Goal: Transaction & Acquisition: Book appointment/travel/reservation

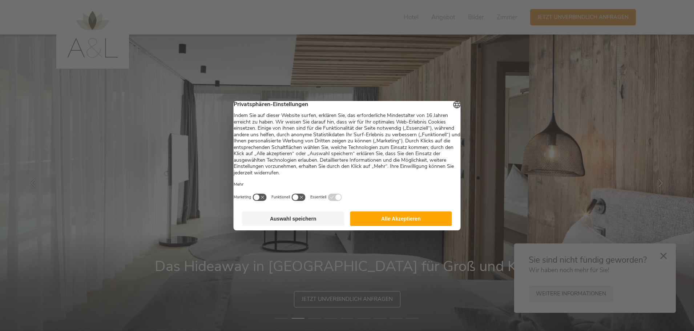
click at [409, 223] on button "Alle Akzeptieren" at bounding box center [401, 218] width 102 height 15
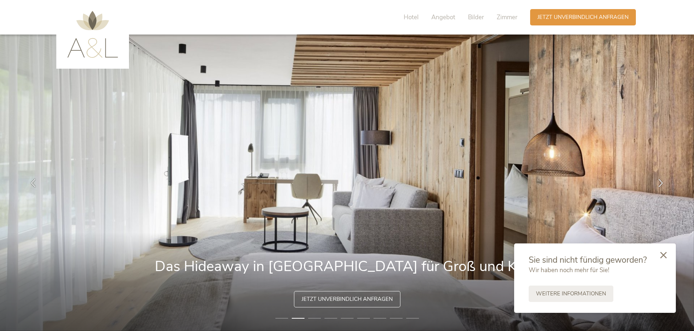
click at [662, 254] on icon at bounding box center [663, 255] width 7 height 7
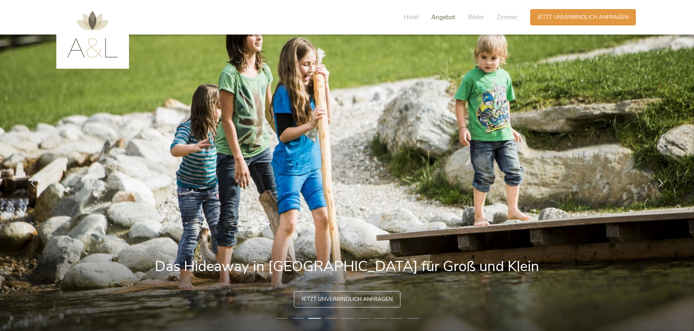
click at [444, 17] on span "Angebot" at bounding box center [443, 17] width 24 height 8
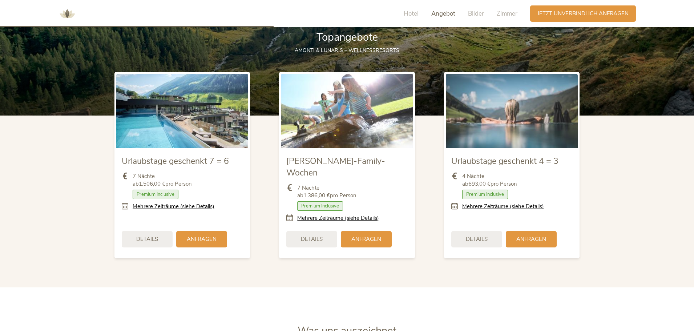
scroll to position [860, 0]
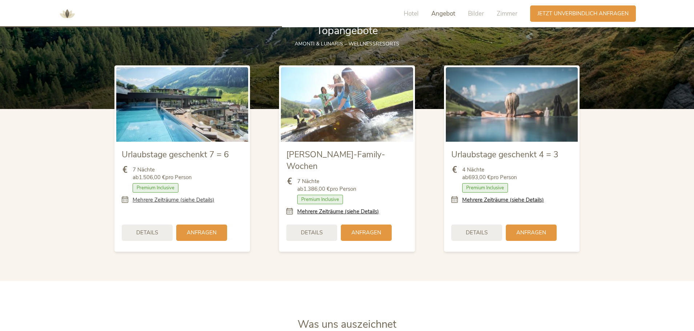
click at [174, 201] on link "Mehrere Zeiträume (siehe Details)" at bounding box center [174, 200] width 82 height 8
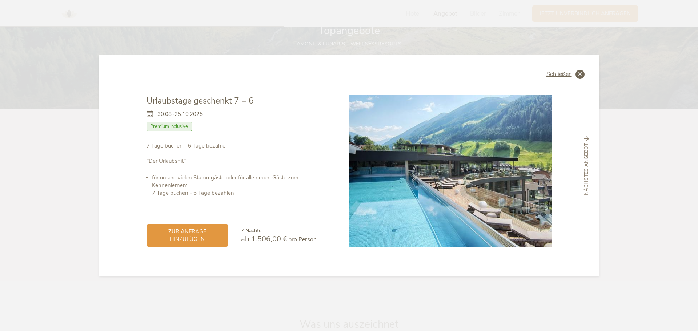
click at [567, 73] on span "Schließen" at bounding box center [558, 74] width 25 height 6
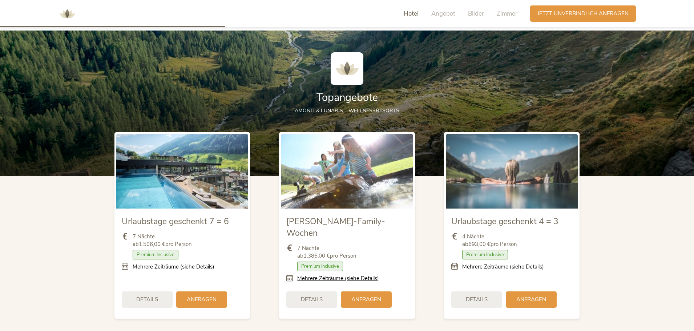
scroll to position [679, 0]
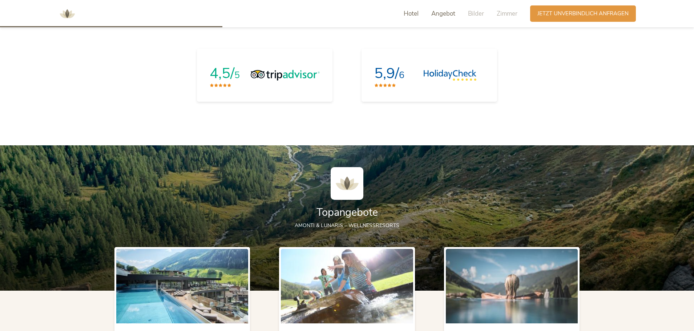
click at [450, 15] on span "Angebot" at bounding box center [443, 13] width 24 height 8
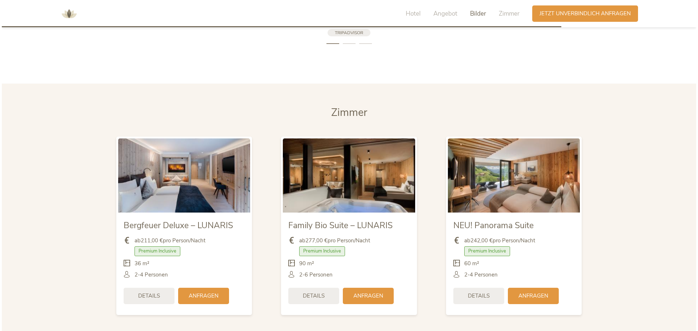
scroll to position [1706, 0]
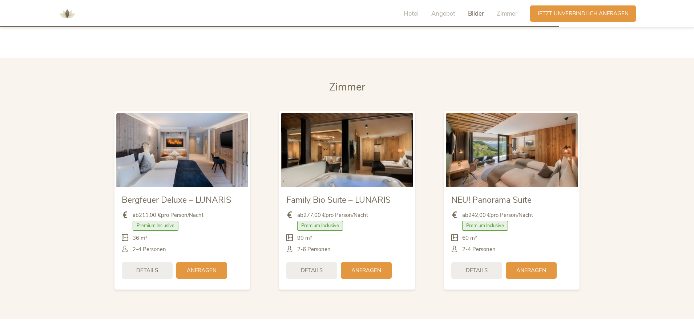
click at [355, 166] on img at bounding box center [347, 150] width 132 height 74
click at [319, 266] on span "Details" at bounding box center [312, 270] width 22 height 8
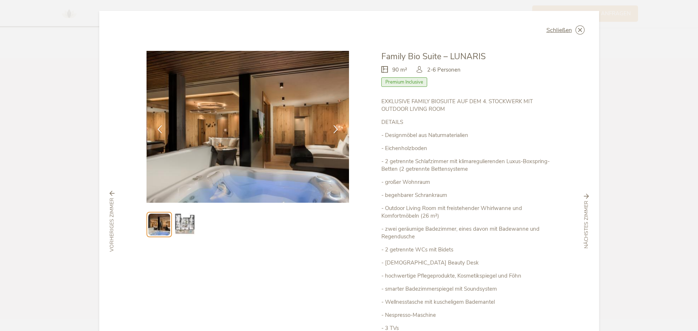
click at [185, 225] on img at bounding box center [184, 224] width 23 height 23
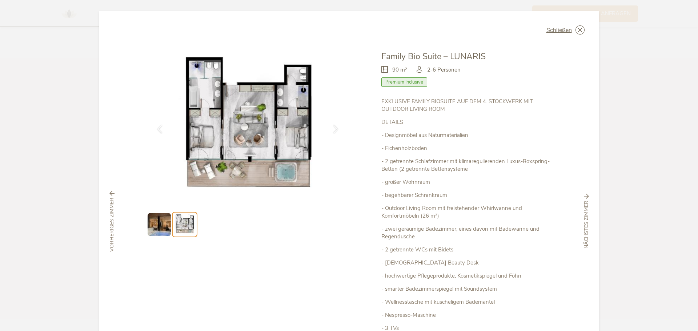
click at [166, 223] on img at bounding box center [158, 224] width 23 height 23
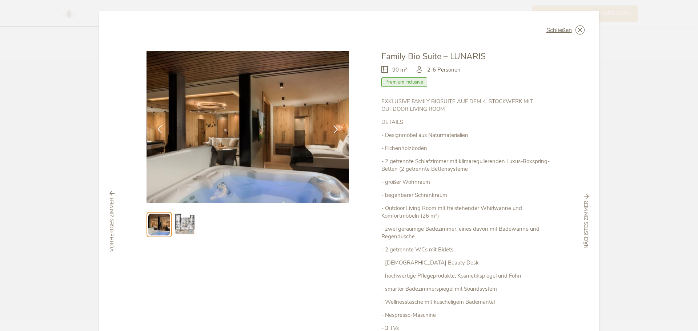
click at [429, 190] on div "EXKLUSIVE FAMILY BIOSUITE AUF DEM 4. STOCKWERK MIT OUTDOOR LIVING ROOM DETAILS …" at bounding box center [466, 235] width 170 height 274
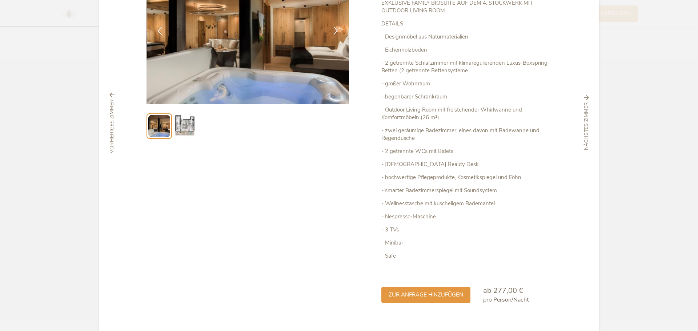
scroll to position [112, 0]
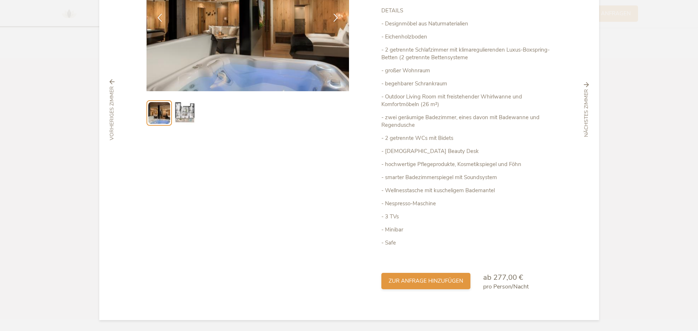
click at [424, 280] on span "zur Anfrage hinzufügen" at bounding box center [425, 281] width 74 height 8
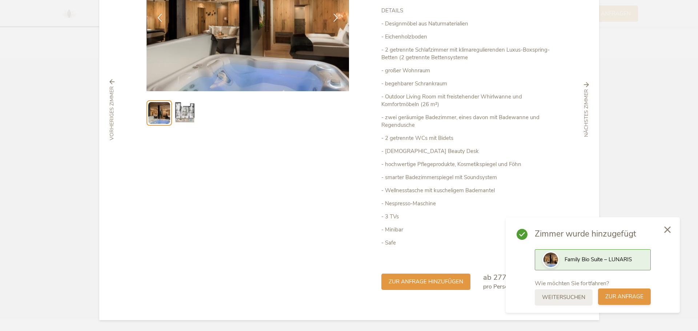
click at [624, 295] on span "zur Anfrage" at bounding box center [624, 297] width 38 height 8
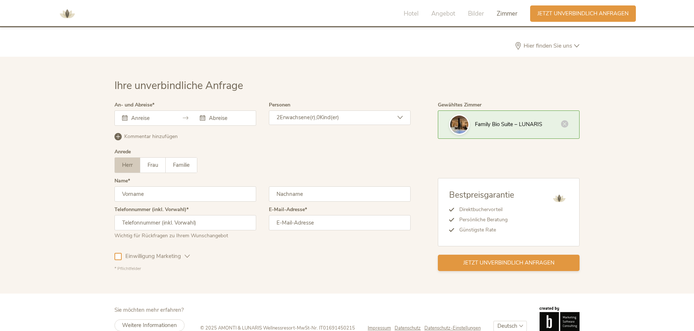
scroll to position [2118, 0]
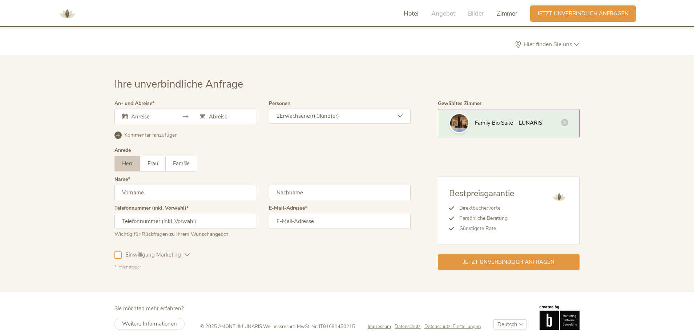
click at [410, 17] on span "Hotel" at bounding box center [411, 13] width 15 height 8
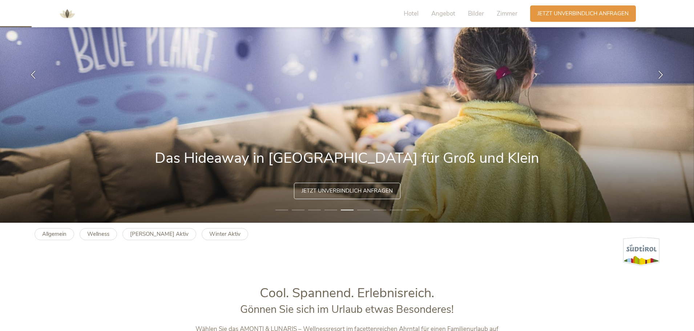
scroll to position [0, 0]
